Goal: Transaction & Acquisition: Purchase product/service

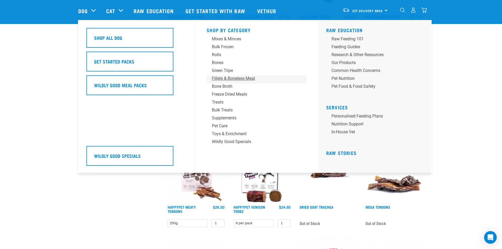
click at [221, 79] on div "Fillets & Boneless Meat" at bounding box center [253, 78] width 82 height 6
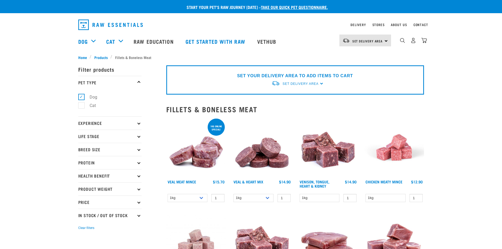
drag, startPoint x: 385, startPoint y: 37, endPoint x: 382, endPoint y: 38, distance: 3.0
click at [385, 37] on div "Set Delivery Area [GEOGRAPHIC_DATA]" at bounding box center [365, 41] width 52 height 12
click at [350, 53] on link "[GEOGRAPHIC_DATA]" at bounding box center [364, 56] width 51 height 12
